Goal: Transaction & Acquisition: Purchase product/service

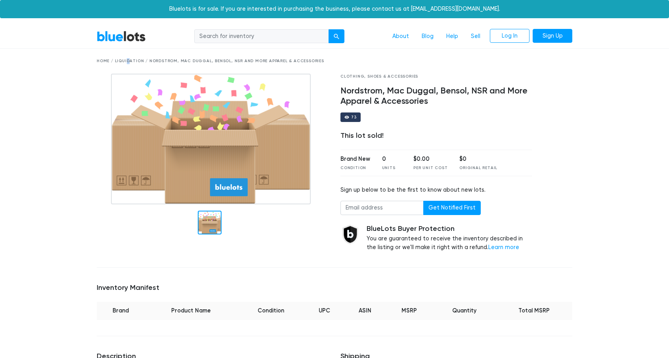
click at [102, 63] on div "Home / Liquidation / Nordstrom, Mac Duggal, Bensol, NSR and More Apparel & Acce…" at bounding box center [335, 61] width 476 height 6
click at [321, 33] on input "search" at bounding box center [261, 36] width 135 height 14
type input "Nordstrom"
click at [328, 29] on button "submit" at bounding box center [336, 36] width 16 height 14
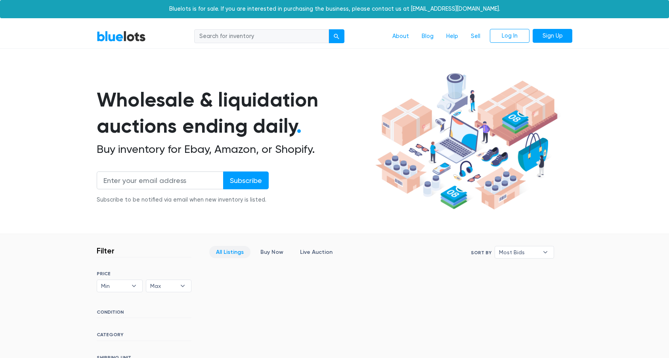
click at [274, 40] on input "search" at bounding box center [261, 36] width 135 height 14
click at [227, 34] on input "search" at bounding box center [261, 36] width 135 height 14
click at [119, 38] on link "BlueLots" at bounding box center [121, 36] width 49 height 11
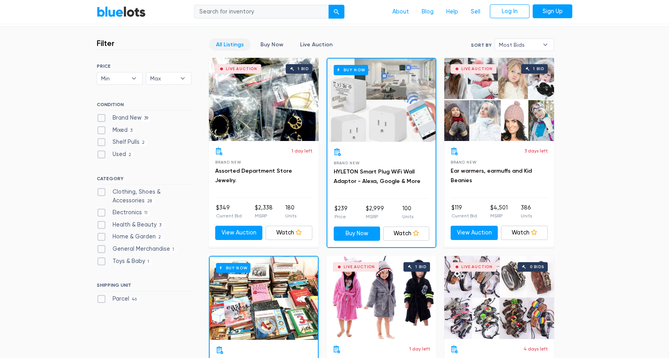
scroll to position [208, 0]
click at [101, 193] on label "Clothing, Shoes & Accessories 28" at bounding box center [144, 195] width 95 height 17
click at [101, 193] on Accessories"] "Clothing, Shoes & Accessories 28" at bounding box center [99, 189] width 5 height 5
checkbox Accessories"] "true"
